Goal: Information Seeking & Learning: Learn about a topic

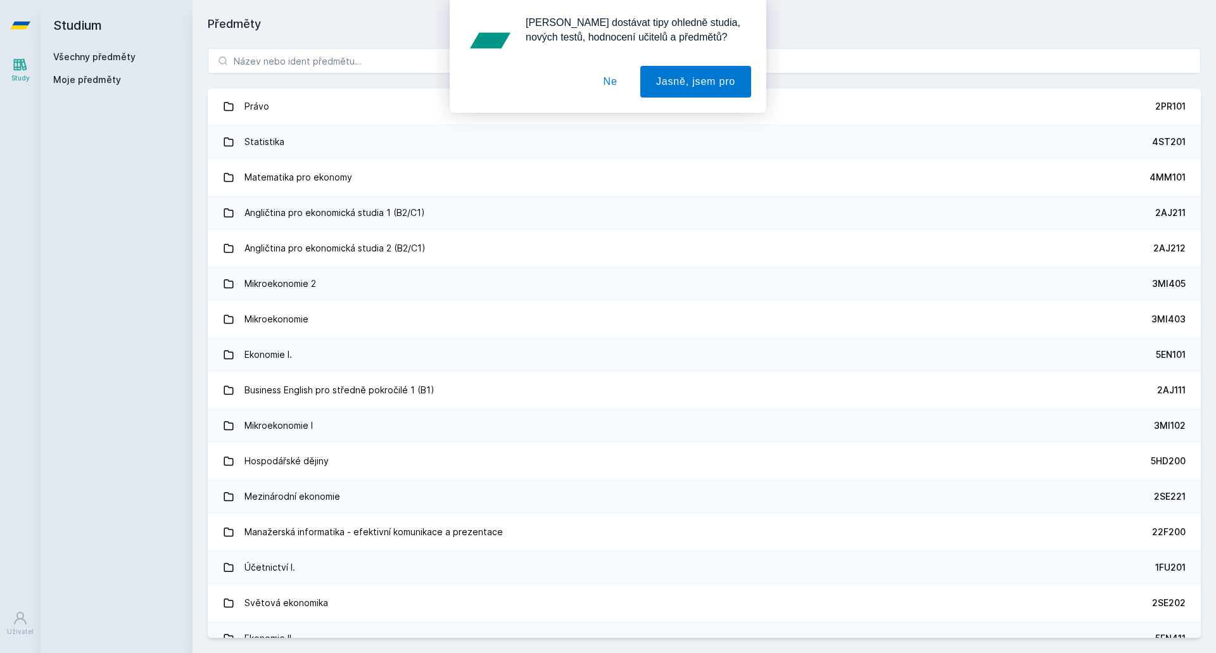
click at [275, 58] on div "[PERSON_NAME] dostávat tipy ohledně studia, nových testů, hodnocení učitelů a p…" at bounding box center [608, 56] width 1216 height 113
click at [621, 79] on button "Ne" at bounding box center [611, 82] width 46 height 32
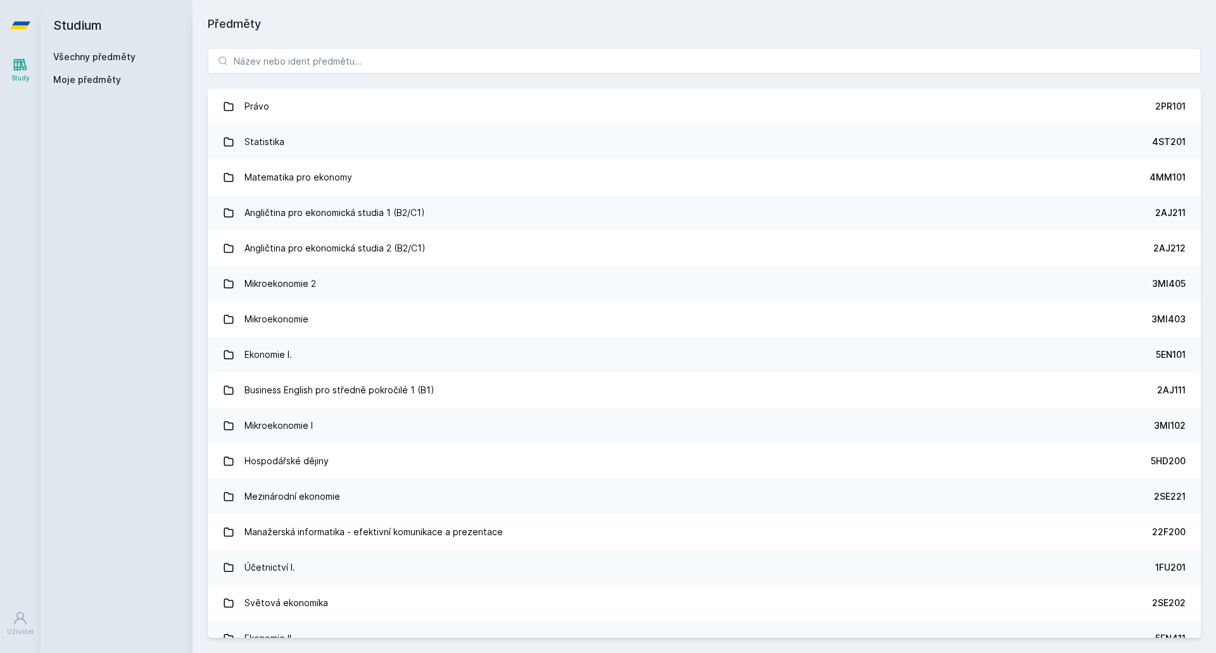
click at [588, 46] on div "[PERSON_NAME] dostávat tipy ohledně studia, nových testů, hodnocení učitelů a p…" at bounding box center [608, 56] width 1216 height 113
click at [587, 56] on input "search" at bounding box center [704, 60] width 993 height 25
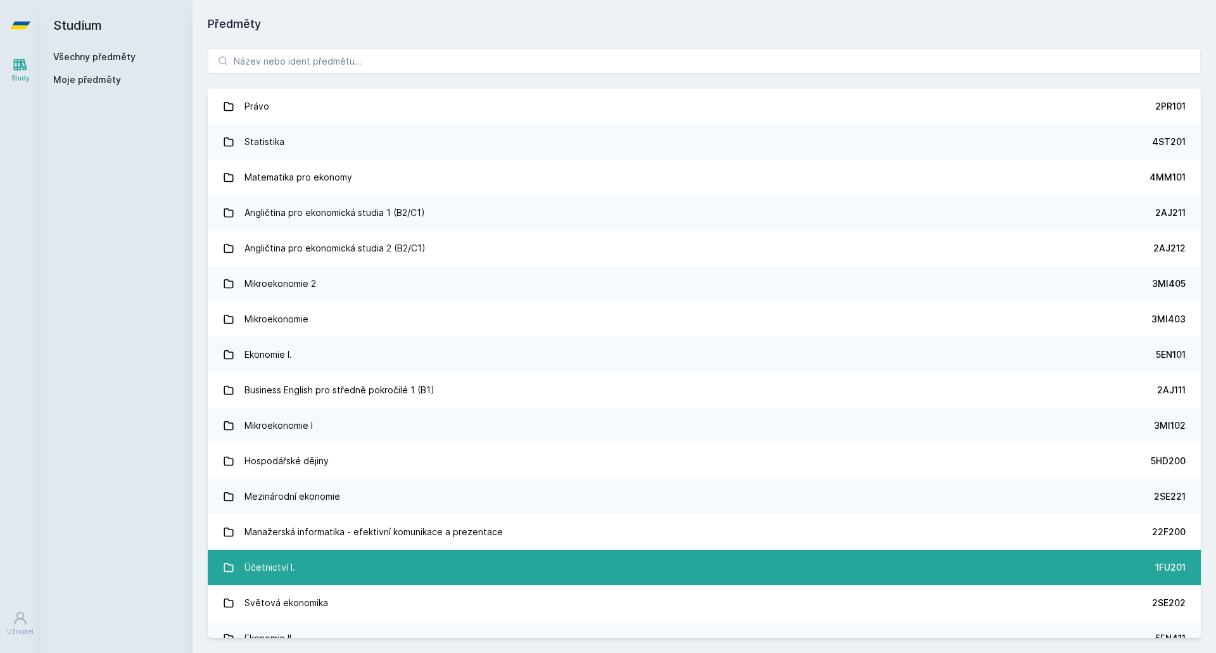
click at [299, 559] on link "Účetnictví I. 1FU201" at bounding box center [704, 567] width 993 height 35
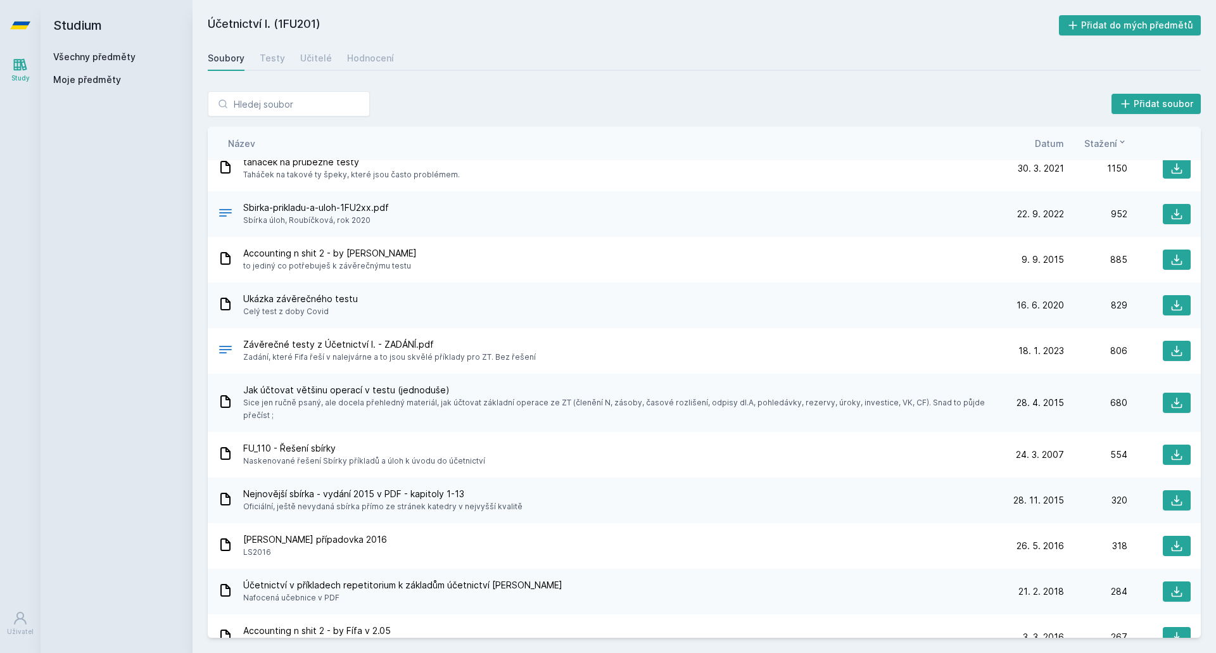
scroll to position [56, 0]
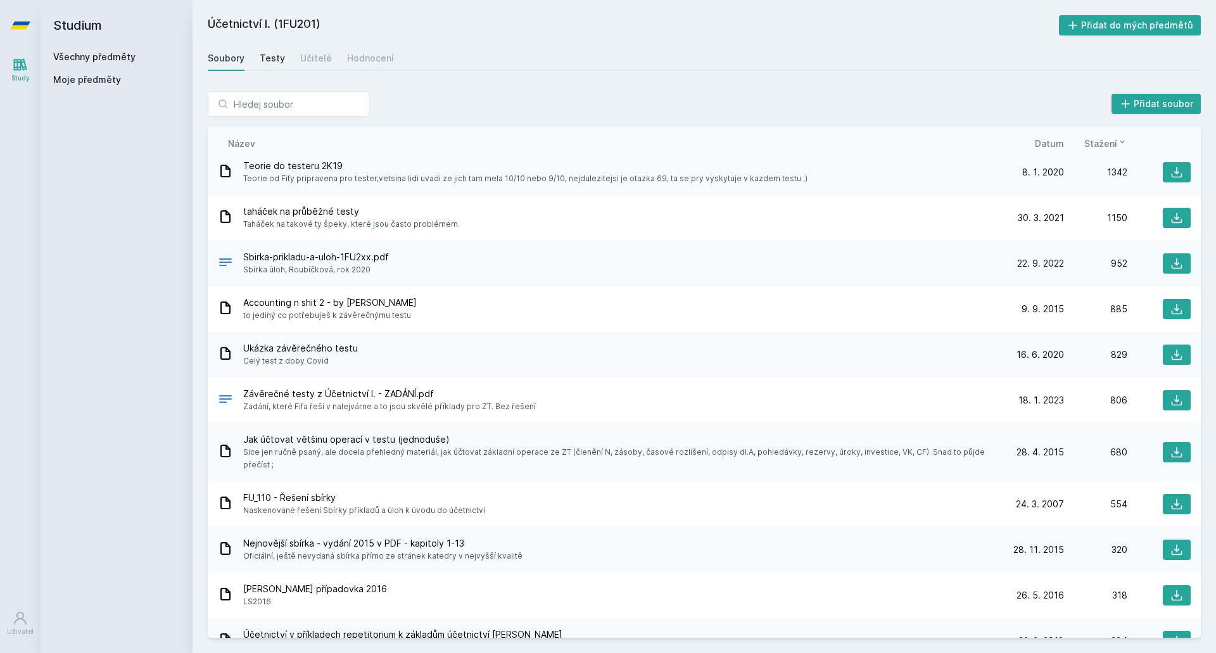
click at [279, 51] on link "Testy" at bounding box center [272, 58] width 25 height 25
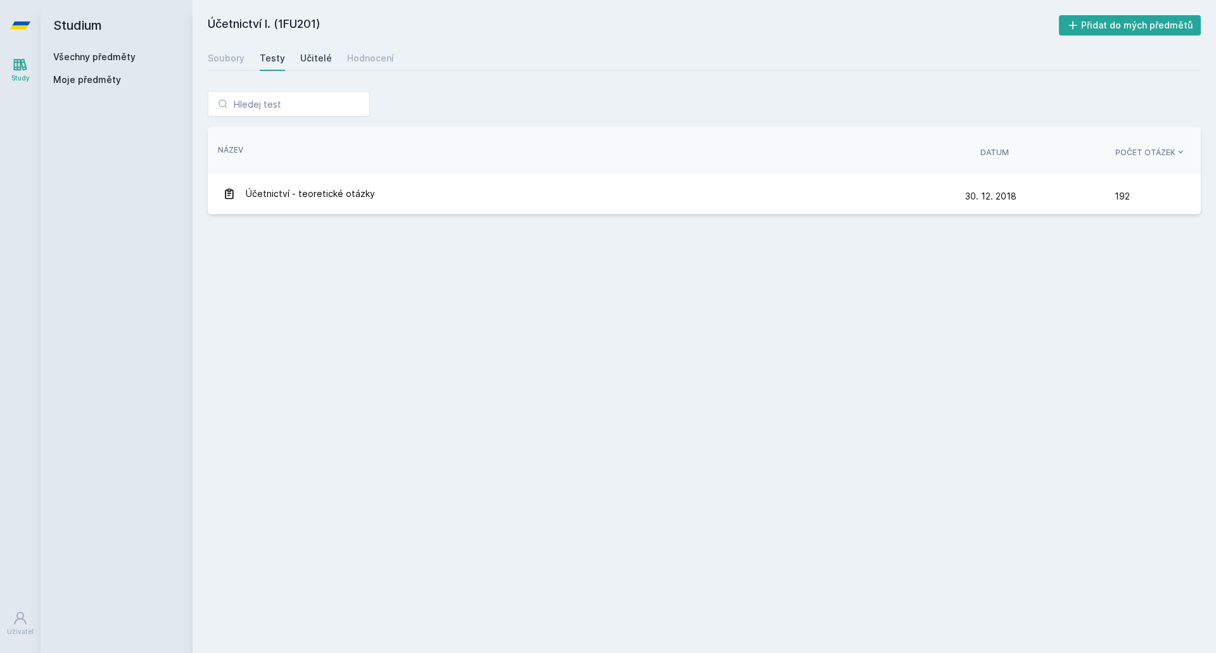
click at [300, 61] on div "Učitelé" at bounding box center [316, 58] width 32 height 13
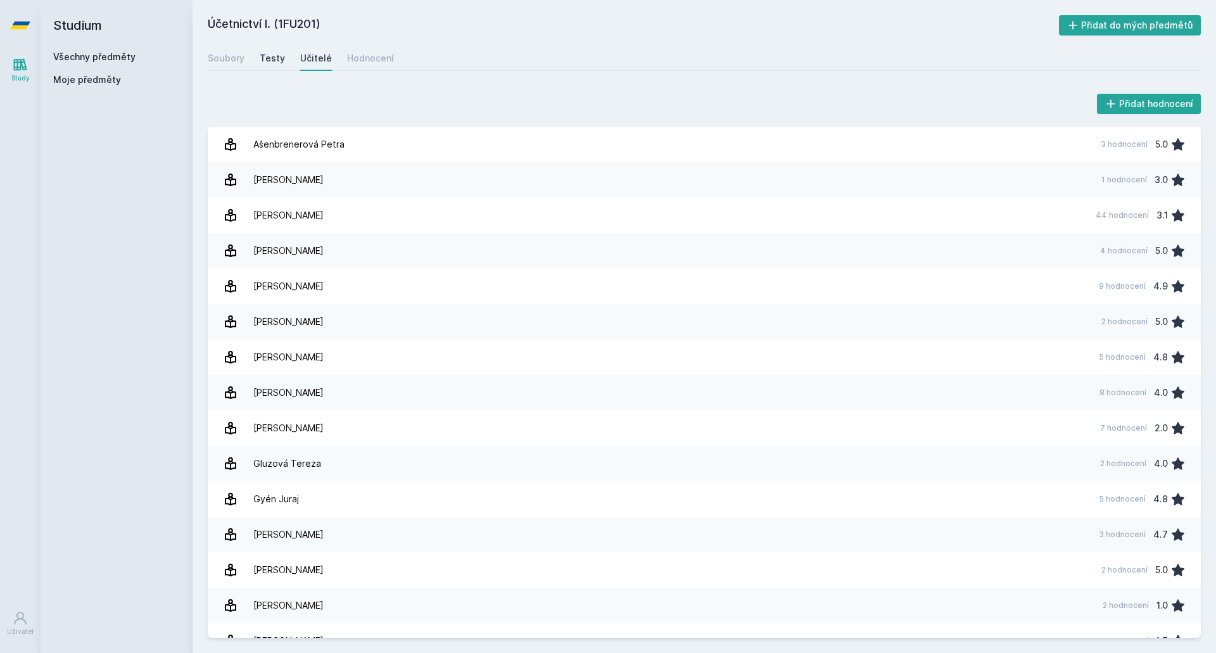
click at [276, 53] on div "Testy" at bounding box center [272, 58] width 25 height 13
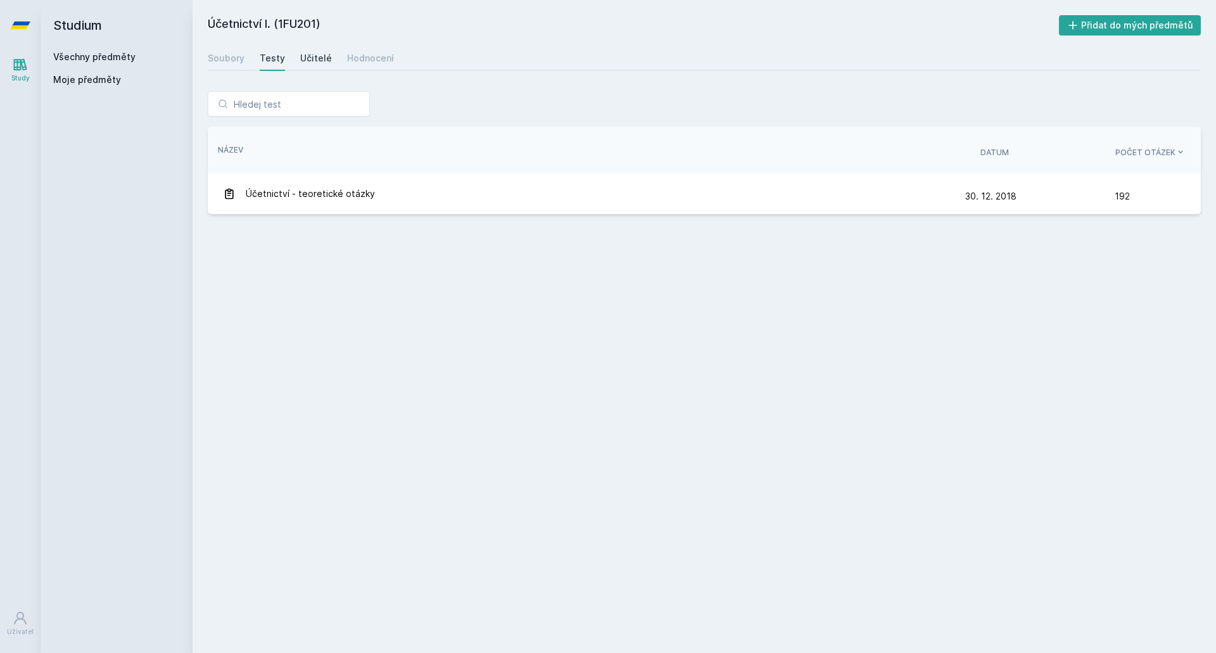
click at [312, 52] on link "Učitelé" at bounding box center [316, 58] width 32 height 25
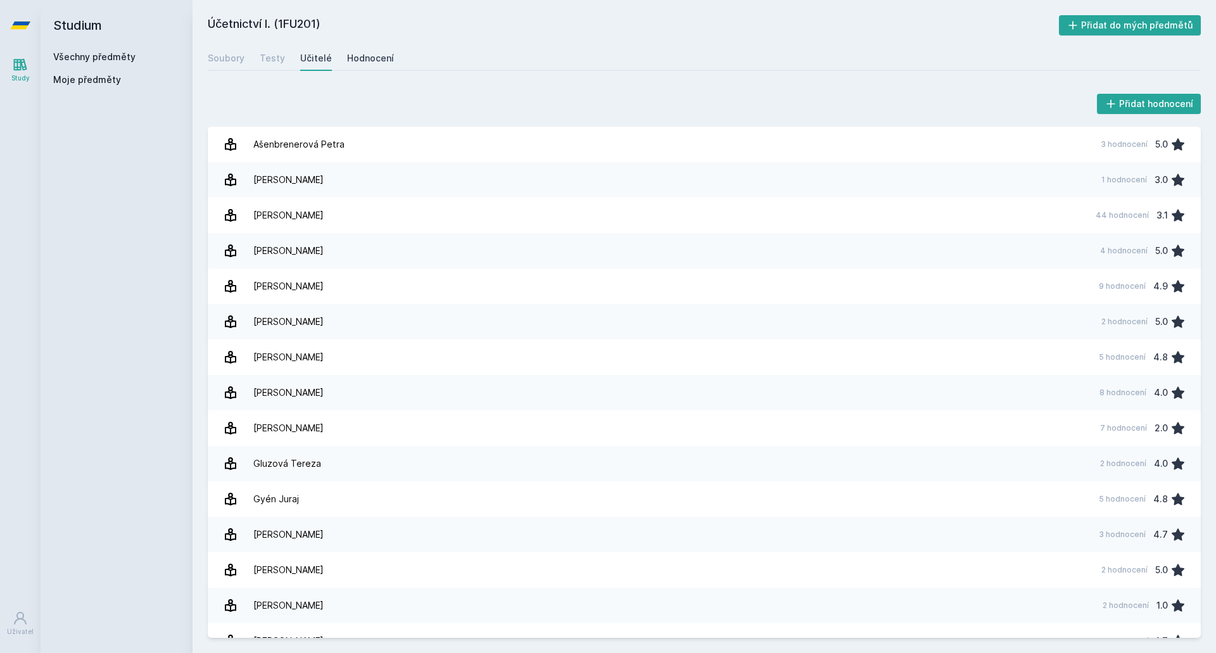
click at [370, 60] on div "Hodnocení" at bounding box center [370, 58] width 47 height 13
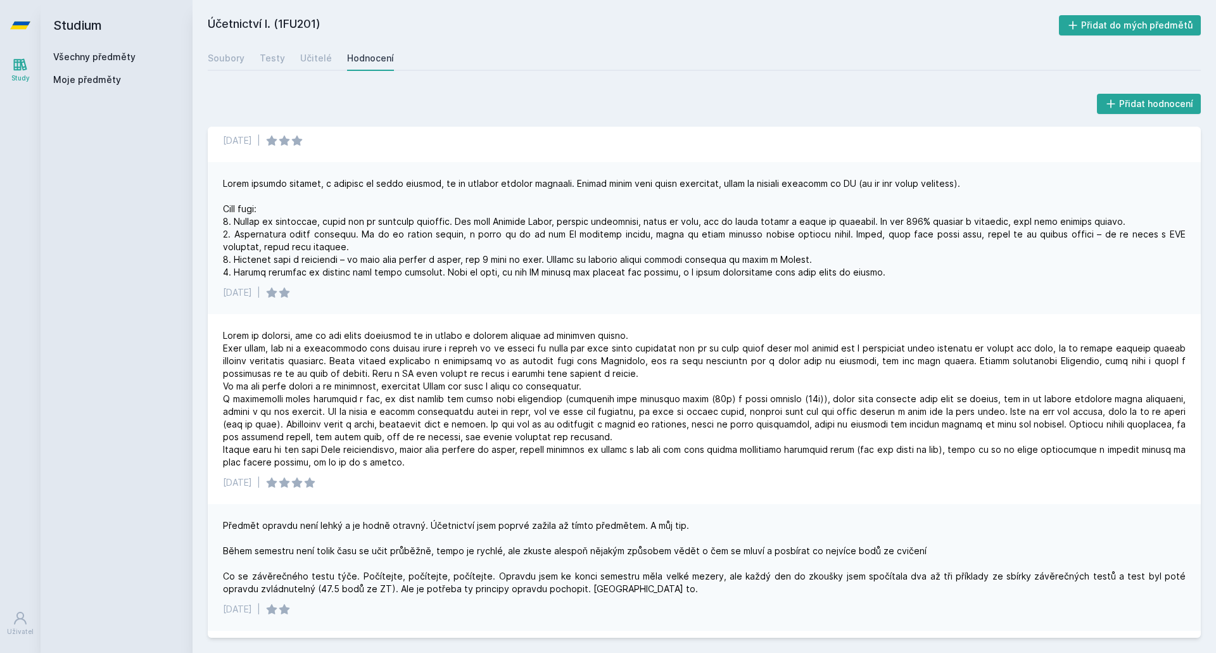
scroll to position [431, 0]
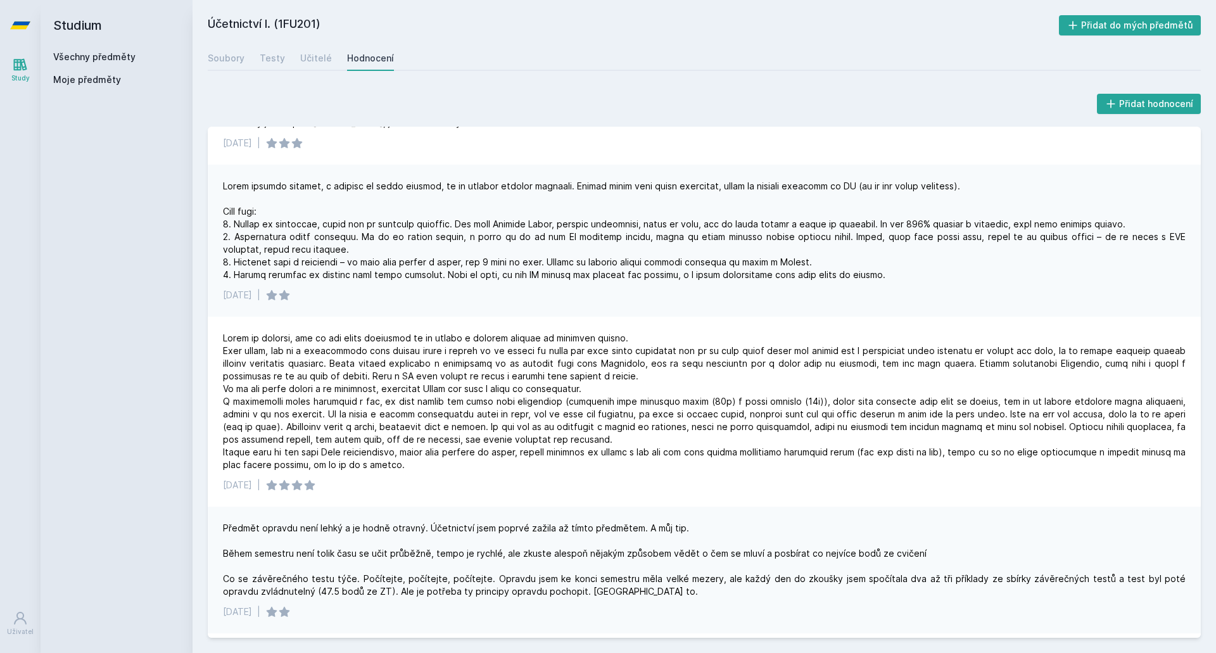
click at [328, 231] on div at bounding box center [704, 230] width 963 height 101
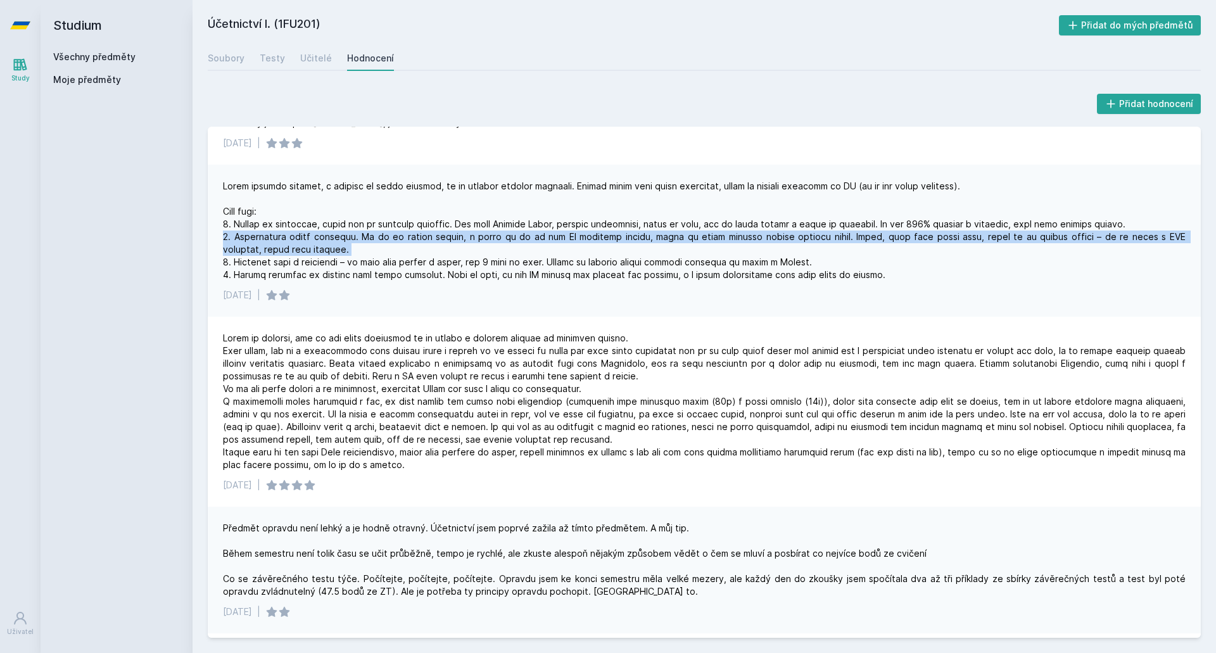
click at [328, 231] on div at bounding box center [704, 230] width 963 height 101
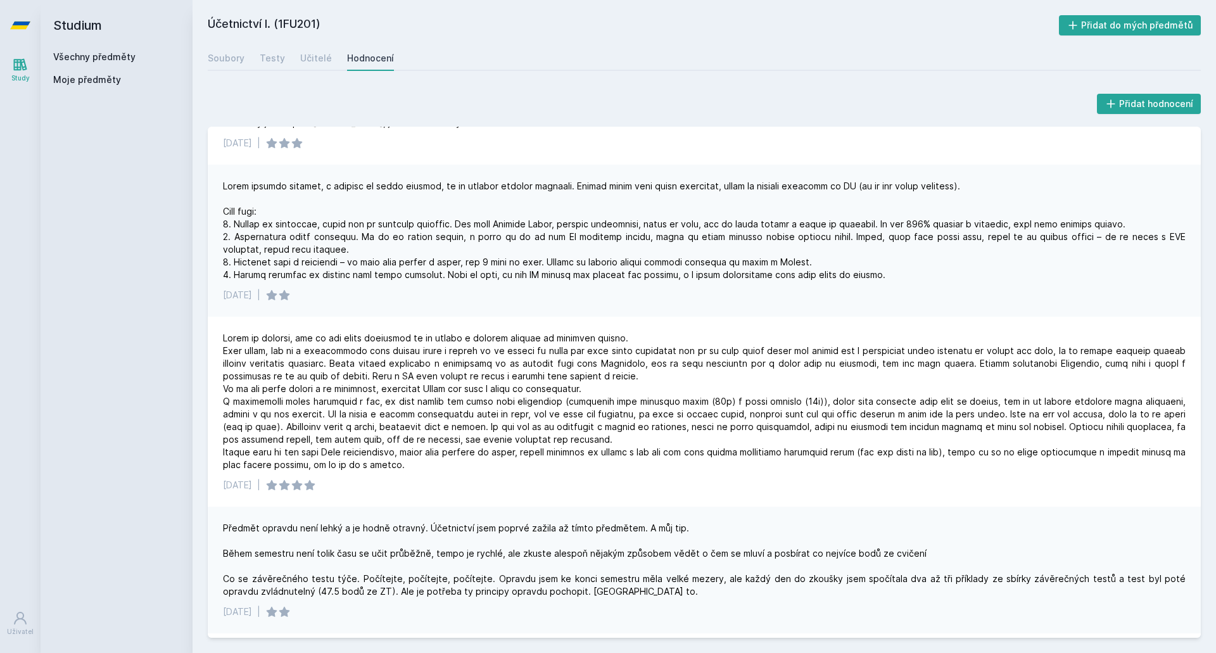
click at [412, 229] on div at bounding box center [704, 230] width 963 height 101
click at [435, 277] on div at bounding box center [704, 230] width 963 height 101
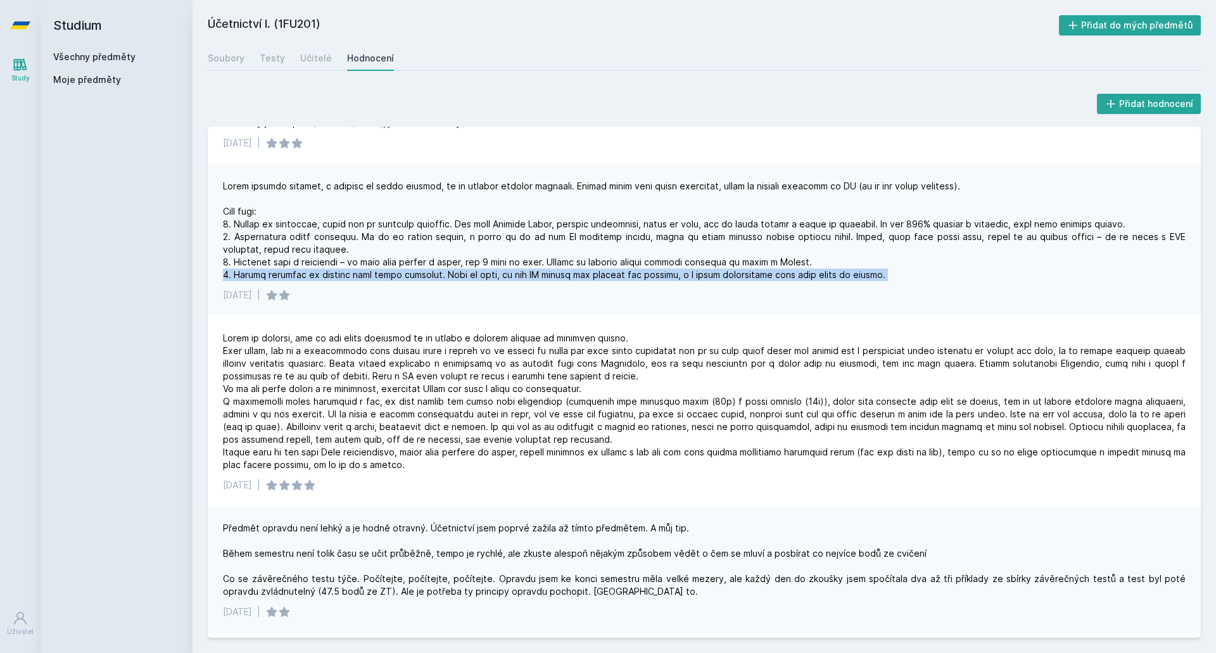
click at [435, 277] on div at bounding box center [704, 230] width 963 height 101
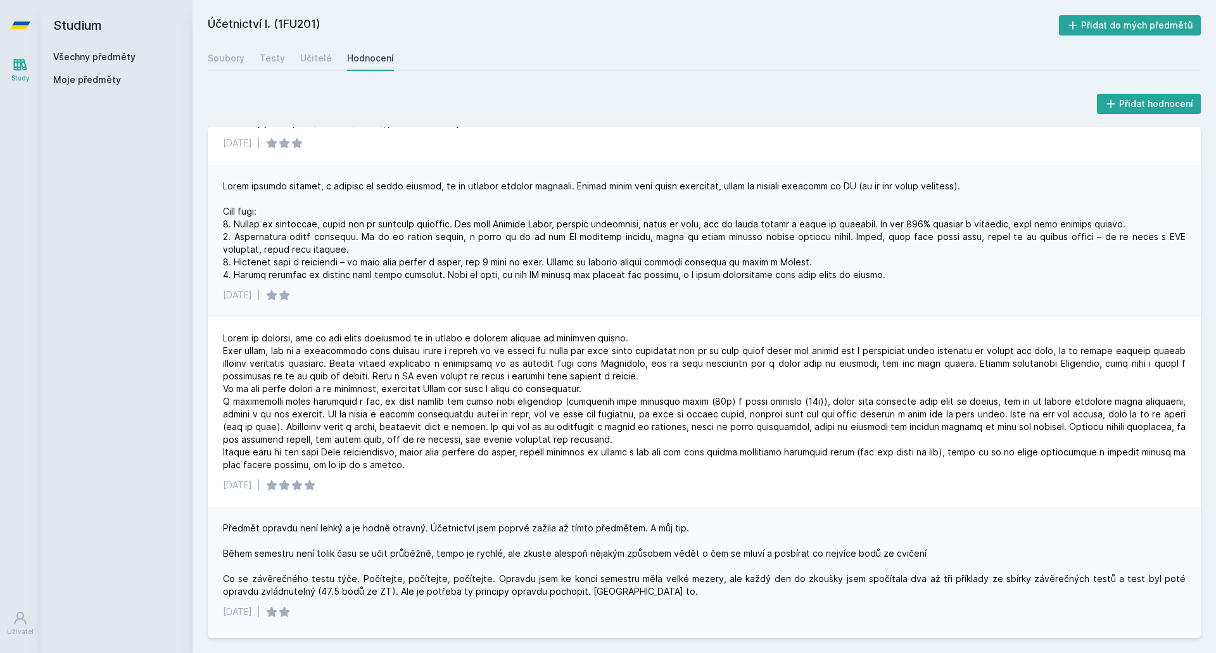
click at [435, 277] on div at bounding box center [704, 230] width 963 height 101
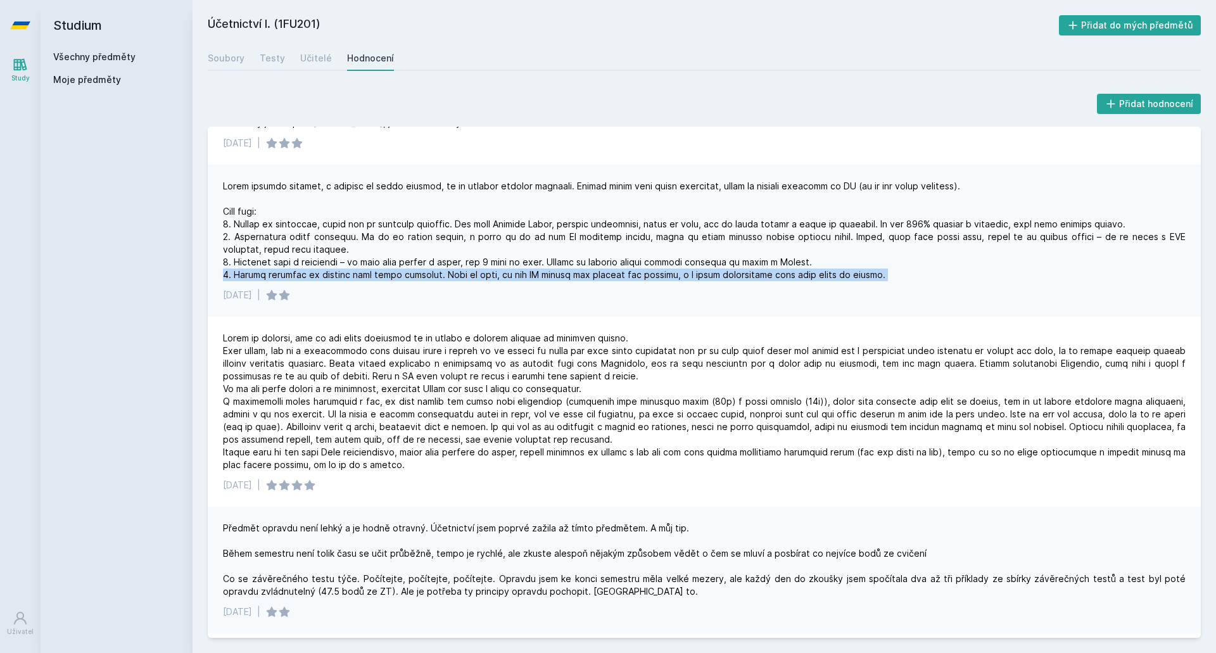
click at [435, 277] on div at bounding box center [704, 230] width 963 height 101
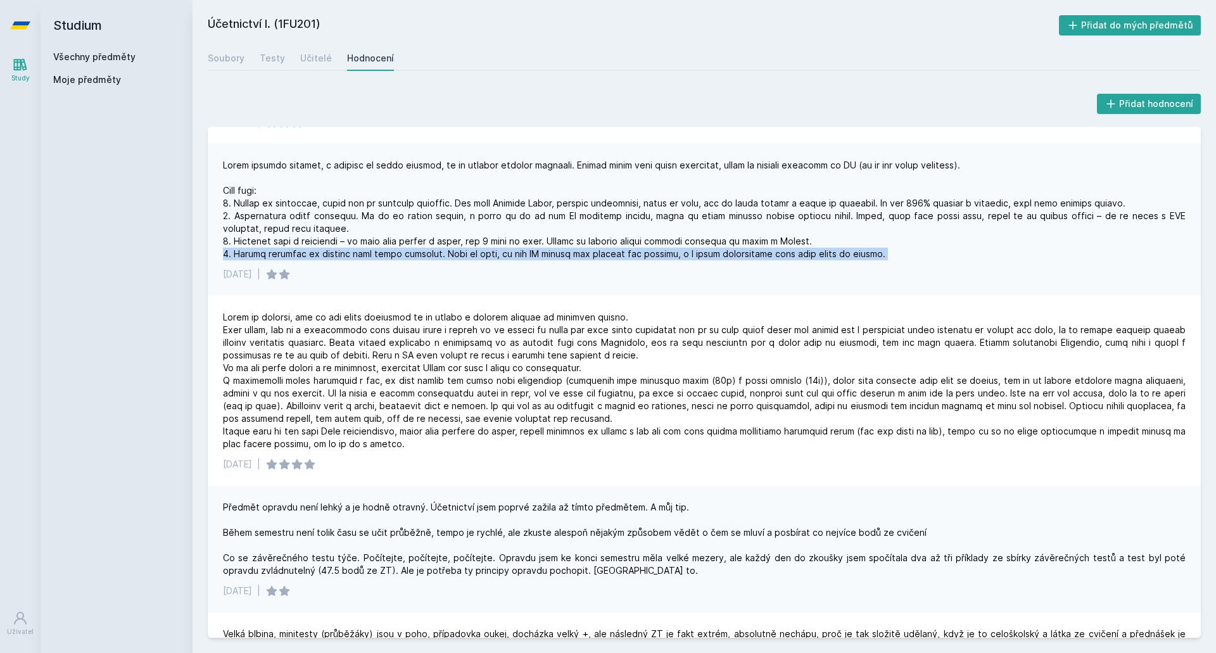
scroll to position [494, 0]
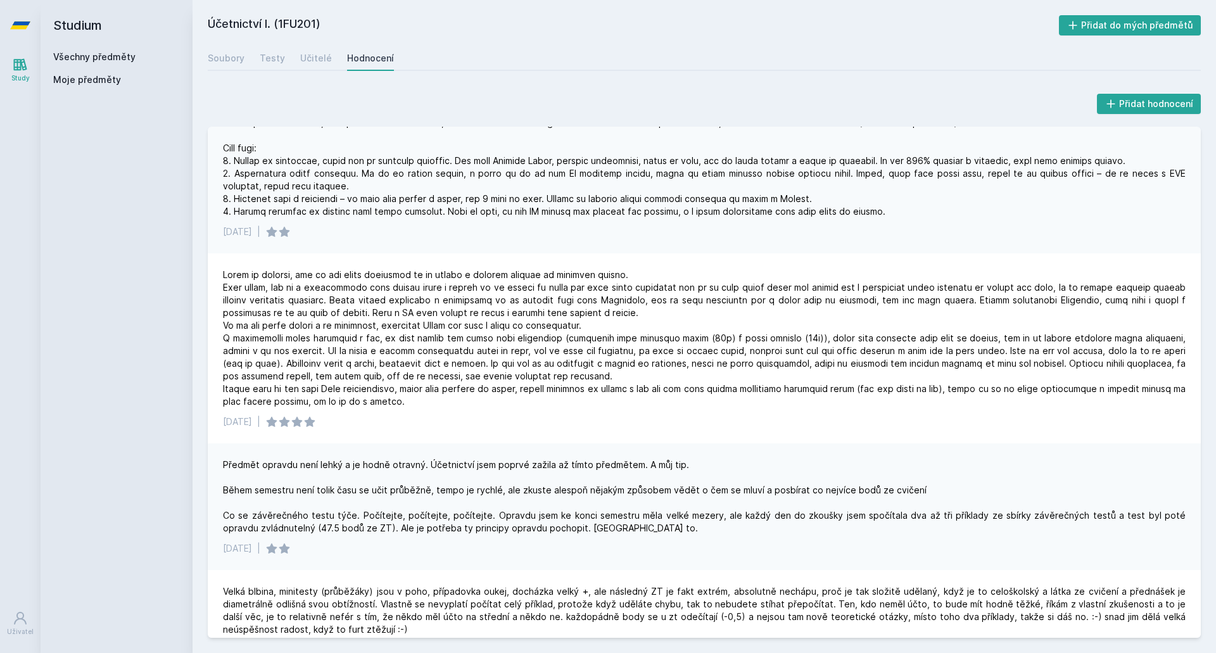
drag, startPoint x: 398, startPoint y: 243, endPoint x: 390, endPoint y: 245, distance: 9.2
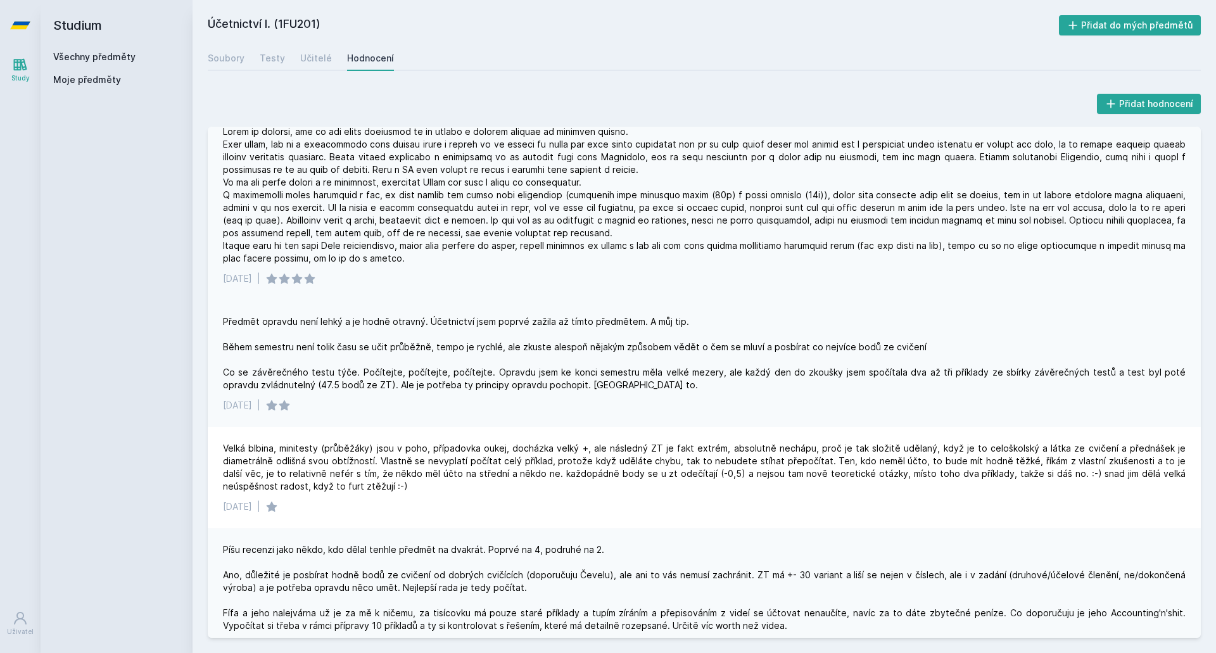
scroll to position [624, 0]
